Goal: Navigation & Orientation: Understand site structure

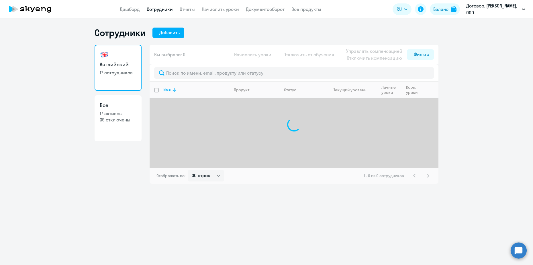
select select "30"
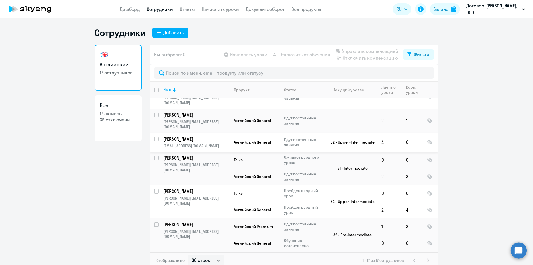
scroll to position [254, 0]
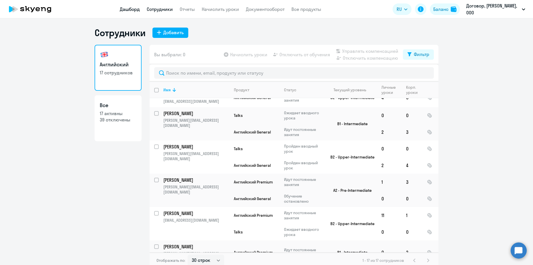
click at [132, 9] on link "Дашборд" at bounding box center [130, 9] width 20 height 6
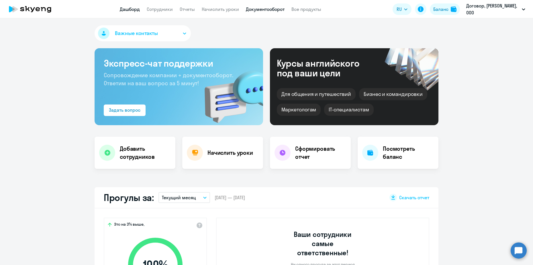
click at [264, 8] on link "Документооборот" at bounding box center [265, 9] width 39 height 6
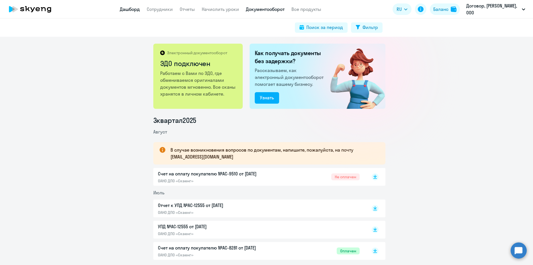
click at [136, 11] on link "Дашборд" at bounding box center [130, 9] width 20 height 6
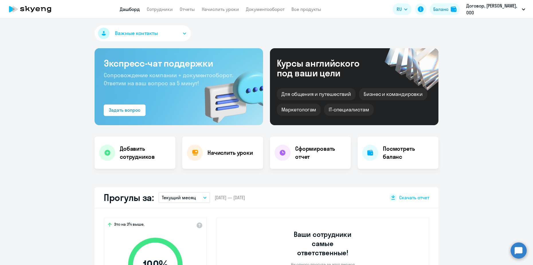
select select "30"
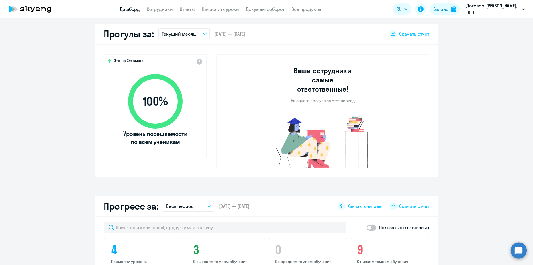
scroll to position [251, 0]
